Goal: Task Accomplishment & Management: Complete application form

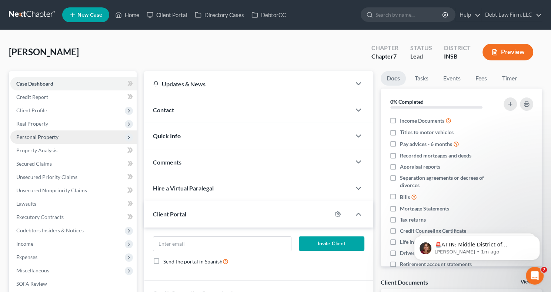
click at [69, 142] on span "Personal Property" at bounding box center [73, 136] width 126 height 13
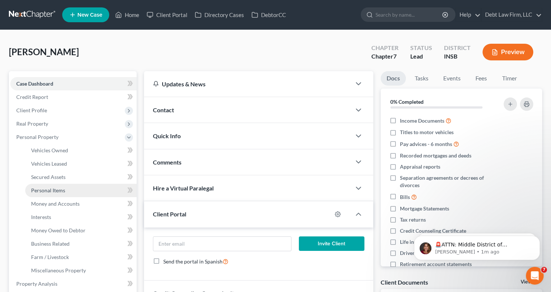
click at [52, 192] on span "Personal Items" at bounding box center [48, 190] width 34 height 6
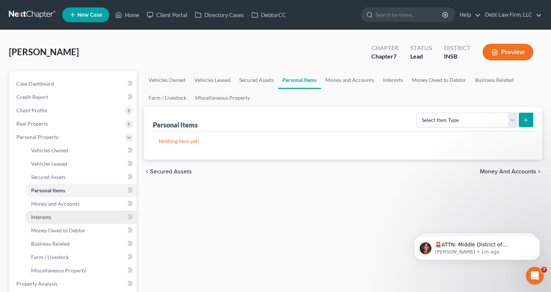
click at [52, 221] on link "Interests" at bounding box center [81, 216] width 112 height 13
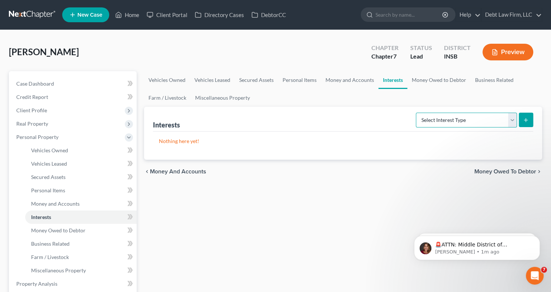
click at [438, 126] on select "Select Interest Type 401K (A/B: 21) Annuity (A/B: 23) Bond (A/B: 18) Education …" at bounding box center [466, 120] width 101 height 15
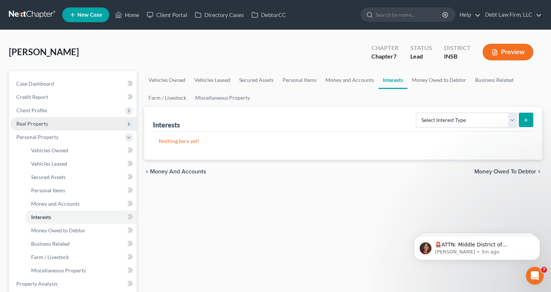
click at [56, 126] on span "Real Property" at bounding box center [73, 123] width 126 height 13
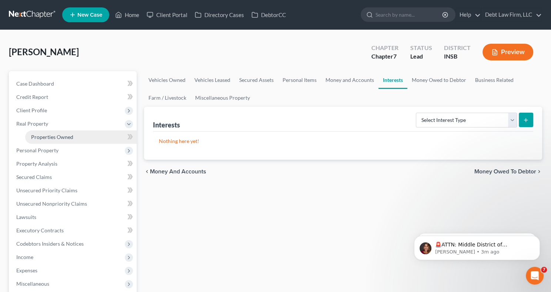
click at [57, 140] on link "Properties Owned" at bounding box center [81, 136] width 112 height 13
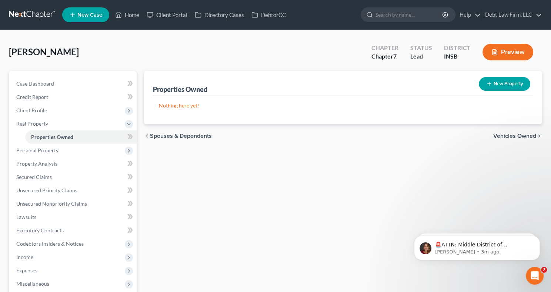
click at [498, 87] on button "New Property" at bounding box center [505, 84] width 52 height 14
select select "36"
select select "0"
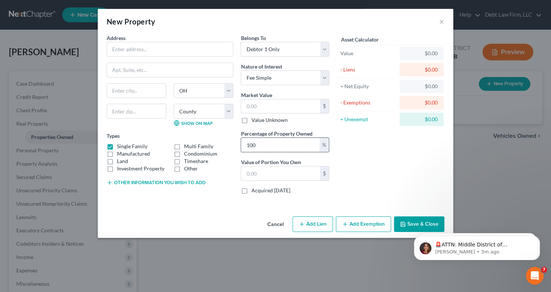
click at [259, 145] on input "100" at bounding box center [280, 145] width 79 height 14
drag, startPoint x: 257, startPoint y: 145, endPoint x: 245, endPoint y: 145, distance: 12.2
click at [245, 145] on input "100" at bounding box center [280, 145] width 79 height 14
type input "20"
click at [248, 168] on input "text" at bounding box center [280, 173] width 79 height 14
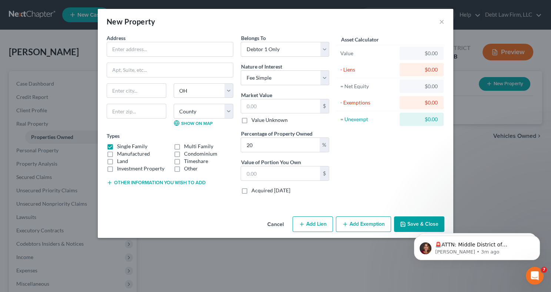
click at [124, 168] on label "Investment Property" at bounding box center [140, 168] width 47 height 7
click at [124, 168] on input "Investment Property" at bounding box center [122, 167] width 5 height 5
checkbox input "true"
click at [258, 106] on input "text" at bounding box center [280, 106] width 79 height 14
type input "5,000.00"
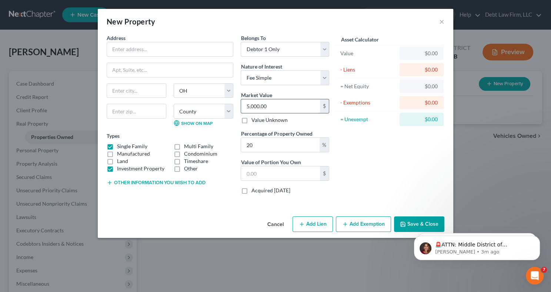
type input "1,000.00"
drag, startPoint x: 278, startPoint y: 101, endPoint x: 291, endPoint y: 105, distance: 13.4
click at [291, 105] on input "5,000.00" at bounding box center [280, 106] width 79 height 14
type input "1"
type input "0.20"
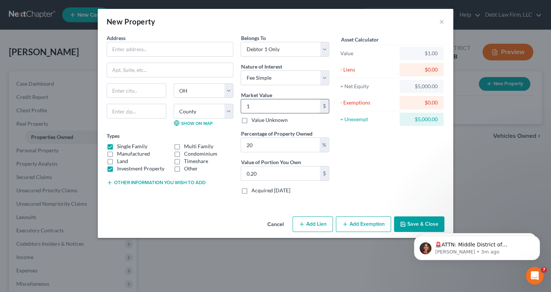
type input "10"
type input "2.00"
type input "100"
type input "20.00"
type input "1000"
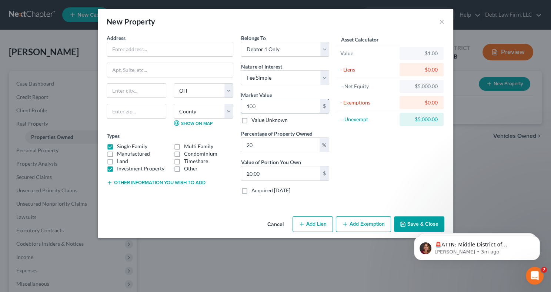
type input "200.00"
type input "1,0000"
type input "2,000.00"
type input "10,000"
click at [180, 49] on input "text" at bounding box center [170, 49] width 126 height 14
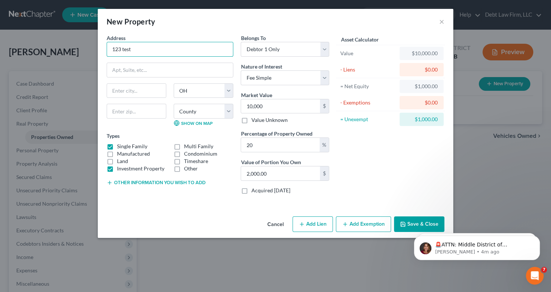
type input "123 test"
click at [350, 145] on div "Asset Calculator Value $10,000.00 - Liens $0.00 = Net Equity $1,000.00 - Exempt…" at bounding box center [390, 117] width 115 height 166
drag, startPoint x: 265, startPoint y: 138, endPoint x: 296, endPoint y: 144, distance: 30.9
click at [296, 144] on input "20" at bounding box center [280, 145] width 79 height 14
type input "6"
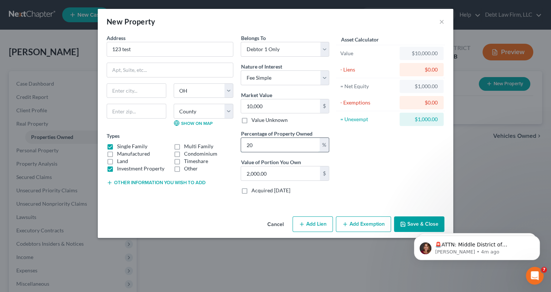
type input "600.00"
type input "60"
type input "6,000.00"
type input "60"
click at [347, 177] on div "Asset Calculator Value $10,000.00 - Liens $0.00 = Net Equity $1,000.00 - Exempt…" at bounding box center [390, 117] width 115 height 166
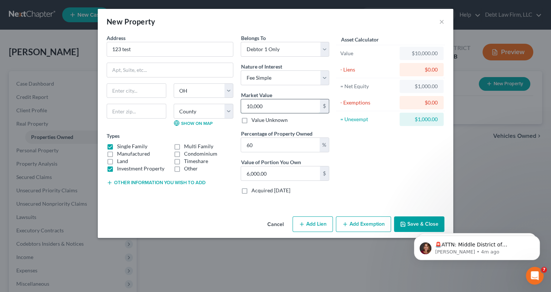
click at [279, 108] on input "10,000" at bounding box center [280, 106] width 79 height 14
type input "3"
type input "1.80"
type input "30"
type input "18.00"
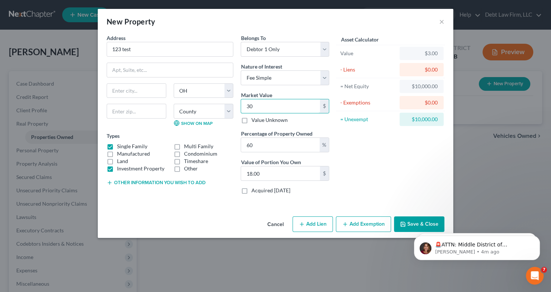
type input "300"
type input "180.00"
type input "3000"
type input "1,800.00"
type input "3,0000"
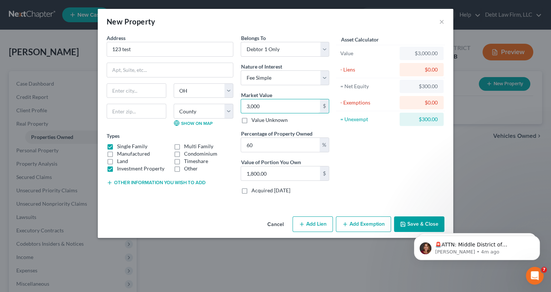
type input "18,000.00"
type input "30,000"
drag, startPoint x: 263, startPoint y: 143, endPoint x: 238, endPoint y: 143, distance: 26.0
click at [238, 143] on div "Belongs To * Select Debtor 1 Only Debtor 2 Only Debtor 1 And Debtor 2 Only At L…" at bounding box center [285, 117] width 96 height 166
type input "2"
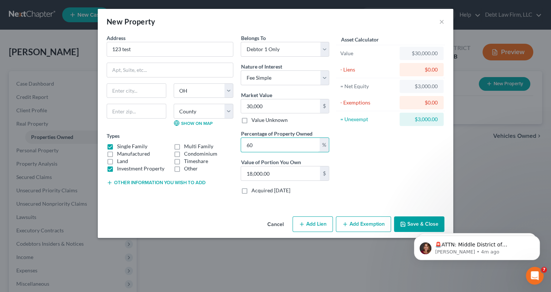
type input "600.00"
type input "29"
type input "8,700.00"
type input "290"
type input "87,000.00"
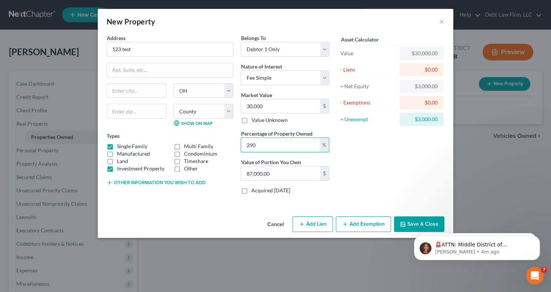
type input "29"
type input "8,700.00"
type input "2"
type input "600.00"
type input "20"
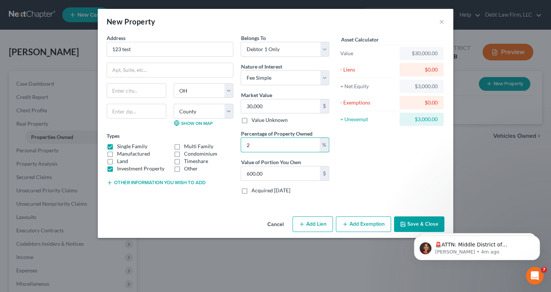
type input "6,000.00"
type input "20"
click at [347, 158] on div "Asset Calculator Value $30,000.00 - Liens $0.00 = Net Equity $3,000.00 - Exempt…" at bounding box center [390, 117] width 115 height 166
drag, startPoint x: 280, startPoint y: 109, endPoint x: 237, endPoint y: 108, distance: 42.6
click at [237, 108] on div "Belongs To * Select Debtor 1 Only Debtor 2 Only Debtor 1 And Debtor 2 Only At L…" at bounding box center [285, 117] width 96 height 166
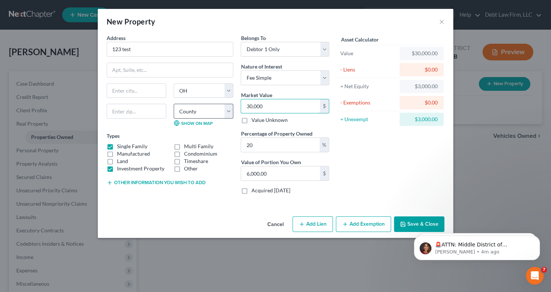
drag, startPoint x: 281, startPoint y: 106, endPoint x: 224, endPoint y: 103, distance: 56.8
click at [224, 103] on div "Address * 123 test State [US_STATE][GEOGRAPHIC_DATA] [GEOGRAPHIC_DATA] [GEOGRAP…" at bounding box center [218, 117] width 230 height 166
type input "1"
type input "0.20"
type input "10"
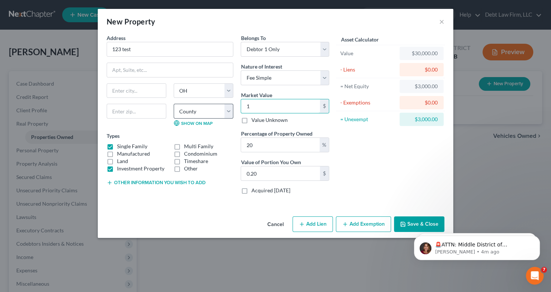
type input "2.00"
type input "100"
type input "20.00"
type input "1000"
type input "200.00"
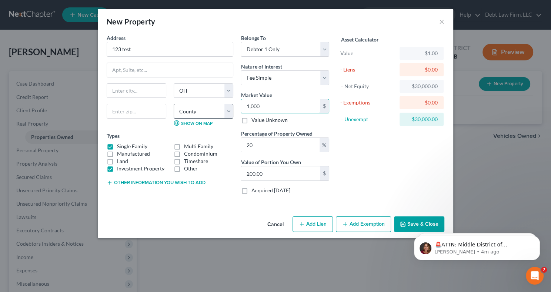
type input "1,0000"
type input "2,000.00"
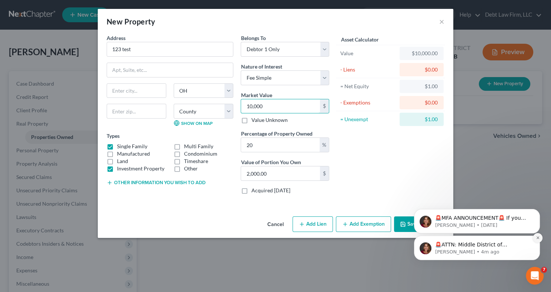
type input "10,000"
click at [537, 239] on icon "Dismiss notification" at bounding box center [538, 238] width 4 height 4
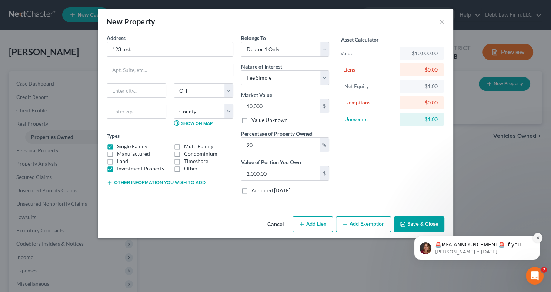
click at [537, 237] on icon "Dismiss notification" at bounding box center [538, 238] width 4 height 4
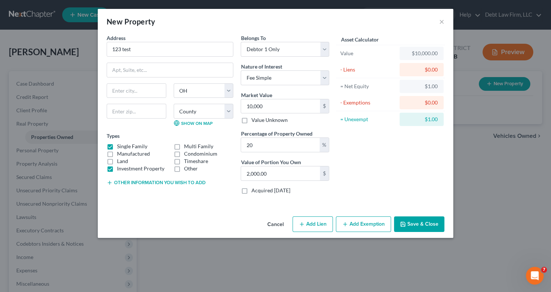
click at [251, 120] on label "Value Unknown" at bounding box center [269, 119] width 36 height 7
click at [254, 120] on input "Value Unknown" at bounding box center [256, 118] width 5 height 5
checkbox input "true"
type input "0.00"
type input "100"
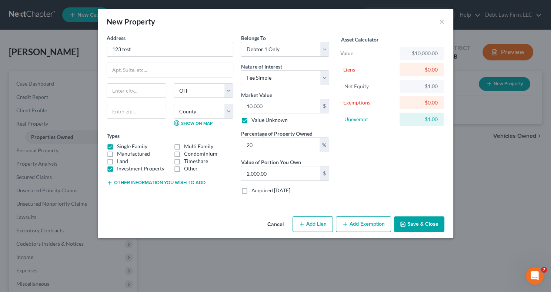
type input "0.00"
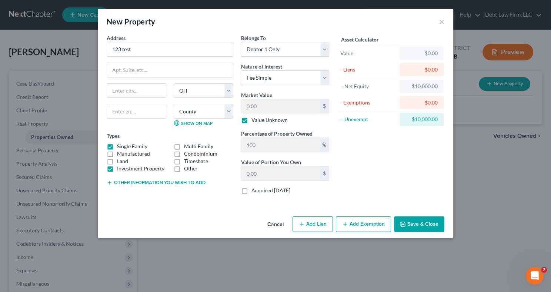
click at [251, 118] on label "Value Unknown" at bounding box center [269, 119] width 36 height 7
click at [254, 118] on input "Value Unknown" at bounding box center [256, 118] width 5 height 5
checkbox input "false"
drag, startPoint x: 261, startPoint y: 144, endPoint x: 235, endPoint y: 144, distance: 25.2
click at [235, 144] on div "Address * 123 test State [US_STATE][GEOGRAPHIC_DATA] [GEOGRAPHIC_DATA] [GEOGRAP…" at bounding box center [218, 117] width 230 height 166
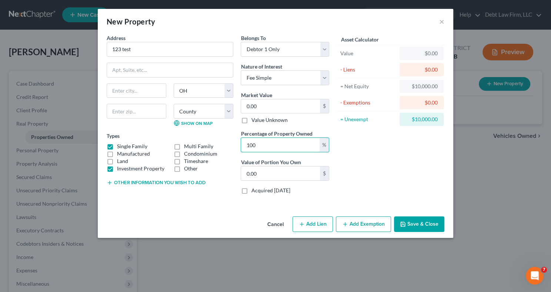
type input "2"
type input "0"
drag, startPoint x: 252, startPoint y: 176, endPoint x: 242, endPoint y: 175, distance: 10.0
click at [242, 175] on input "0" at bounding box center [280, 173] width 79 height 14
type input "100"
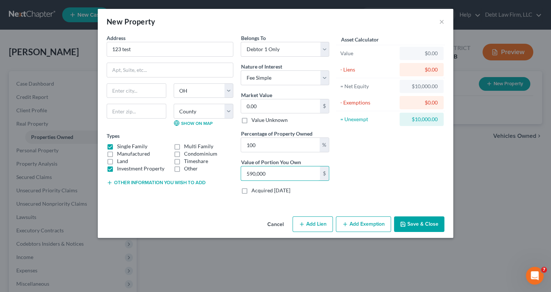
type input "590,000"
click at [360, 171] on div "Asset Calculator Value $0.00 - Liens $0.00 = Net Equity $10,000.00 - Exemptions…" at bounding box center [390, 117] width 115 height 166
click at [243, 208] on div "Address * 123 test State [US_STATE][GEOGRAPHIC_DATA] [GEOGRAPHIC_DATA] [GEOGRAP…" at bounding box center [276, 123] width 356 height 179
drag, startPoint x: 256, startPoint y: 144, endPoint x: 243, endPoint y: 144, distance: 12.2
click at [243, 144] on input "100" at bounding box center [280, 145] width 79 height 14
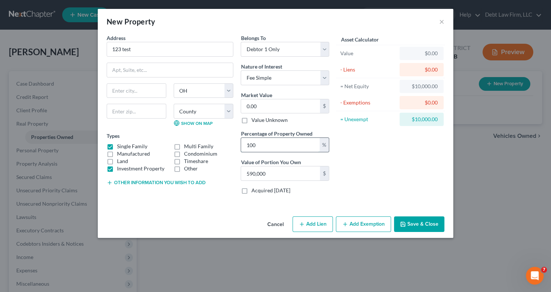
type input "2"
type input "0"
click at [224, 192] on div "Address * 123 test State [US_STATE][GEOGRAPHIC_DATA] [GEOGRAPHIC_DATA] [GEOGRAP…" at bounding box center [170, 117] width 134 height 166
drag, startPoint x: 251, startPoint y: 175, endPoint x: 242, endPoint y: 171, distance: 9.5
click at [242, 171] on input "0" at bounding box center [280, 173] width 79 height 14
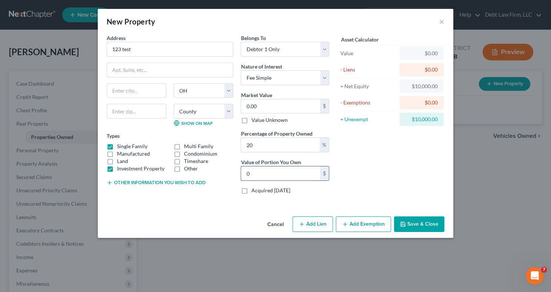
drag, startPoint x: 242, startPoint y: 171, endPoint x: 271, endPoint y: 172, distance: 28.9
click at [271, 172] on input "0" at bounding box center [280, 173] width 79 height 14
type input "100"
type input "3,000"
drag, startPoint x: 269, startPoint y: 148, endPoint x: 224, endPoint y: 149, distance: 45.2
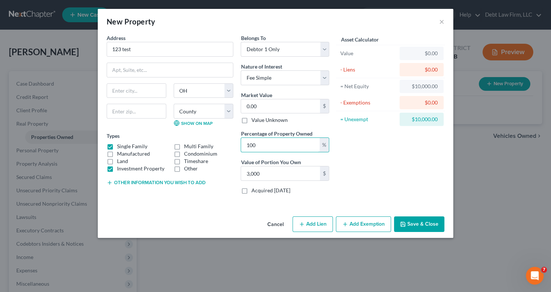
click at [224, 149] on div "Address * 123 test State [US_STATE][GEOGRAPHIC_DATA] [GEOGRAPHIC_DATA] [GEOGRAP…" at bounding box center [218, 117] width 230 height 166
drag, startPoint x: 251, startPoint y: 142, endPoint x: 266, endPoint y: 143, distance: 15.6
click at [266, 143] on input "100" at bounding box center [280, 145] width 79 height 14
type input "10"
type input "0"
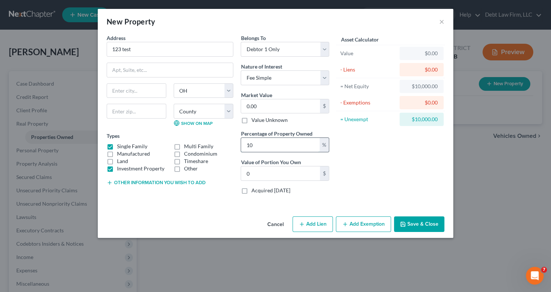
type input "1"
type input "2"
type input "0"
drag, startPoint x: 259, startPoint y: 169, endPoint x: 248, endPoint y: 169, distance: 10.8
click at [247, 170] on input "0" at bounding box center [280, 173] width 79 height 14
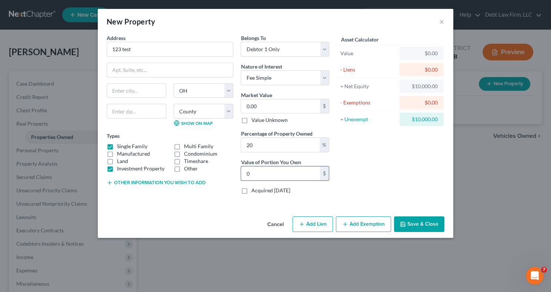
type input "100"
type input "30,000"
click at [216, 186] on div "Address * 123 test State [US_STATE][GEOGRAPHIC_DATA] [GEOGRAPHIC_DATA] [GEOGRAP…" at bounding box center [170, 117] width 134 height 166
drag, startPoint x: 259, startPoint y: 143, endPoint x: 230, endPoint y: 143, distance: 28.9
click at [230, 143] on div "Address * 123 test State [US_STATE][GEOGRAPHIC_DATA] [GEOGRAPHIC_DATA] [GEOGRAP…" at bounding box center [218, 117] width 230 height 166
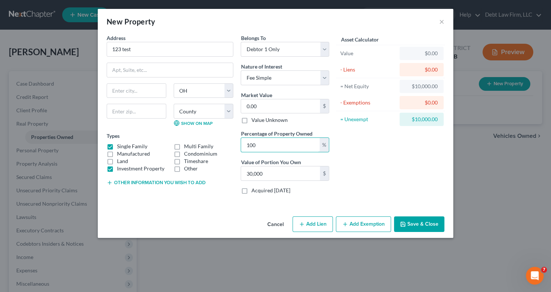
type input "2"
type input "0"
type input "20"
click at [202, 196] on div "Address * 123 test State [US_STATE][GEOGRAPHIC_DATA] [GEOGRAPHIC_DATA] [GEOGRAP…" at bounding box center [170, 117] width 134 height 166
click at [251, 117] on label "Value Unknown" at bounding box center [269, 119] width 36 height 7
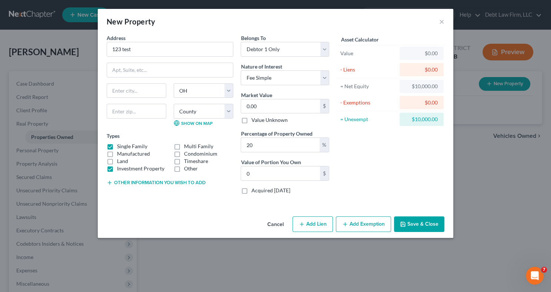
click at [254, 117] on input "Value Unknown" at bounding box center [256, 118] width 5 height 5
checkbox input "true"
type input "100"
type input "0.00"
